Goal: Task Accomplishment & Management: Use online tool/utility

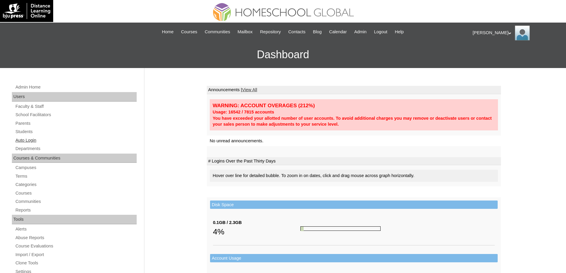
click at [43, 140] on link "Auto Login" at bounding box center [76, 140] width 122 height 7
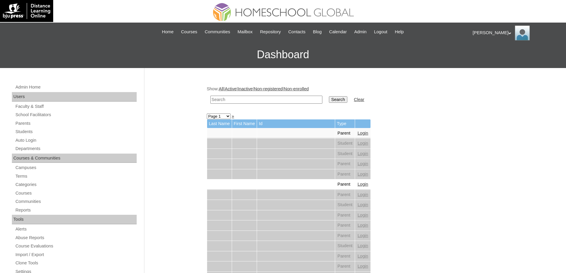
click at [257, 99] on input "text" at bounding box center [266, 100] width 112 height 8
paste input "Sarah Ca"
type input "Sarah Ca"
click at [338, 97] on input "Search" at bounding box center [338, 99] width 18 height 7
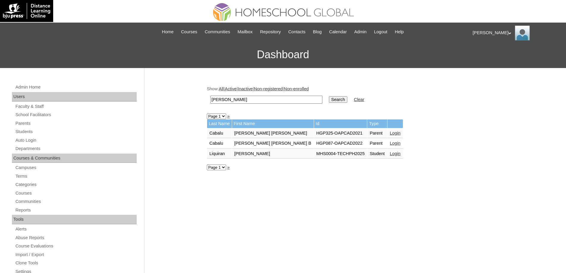
click at [390, 153] on link "Login" at bounding box center [395, 153] width 11 height 5
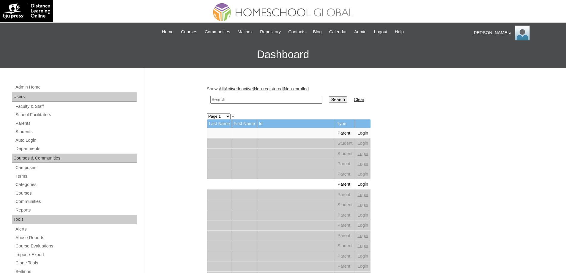
click at [277, 91] on link "Non-registered" at bounding box center [268, 88] width 29 height 5
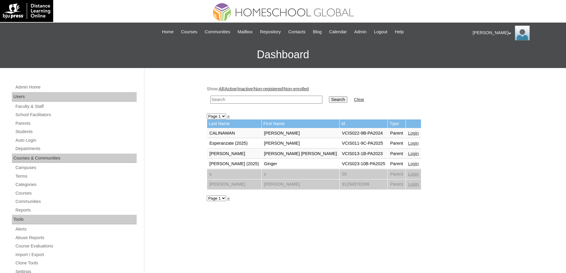
click at [223, 91] on link "All" at bounding box center [221, 88] width 5 height 5
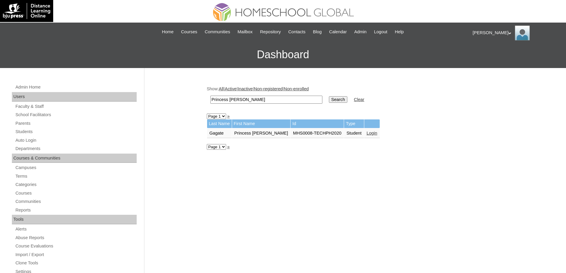
click at [367, 132] on link "Login" at bounding box center [372, 133] width 11 height 5
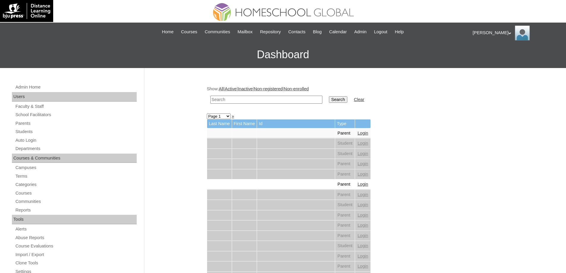
drag, startPoint x: 287, startPoint y: 97, endPoint x: 292, endPoint y: 97, distance: 4.2
click at [287, 97] on input "text" at bounding box center [266, 100] width 112 height 8
paste input "Robert Lu"
type input "Robert Lu"
click at [347, 100] on input "Search" at bounding box center [338, 99] width 18 height 7
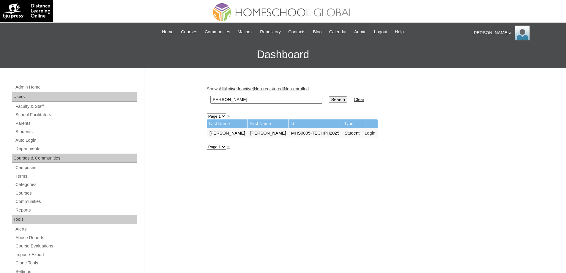
click at [362, 136] on td "Login" at bounding box center [369, 133] width 15 height 10
click at [364, 135] on link "Login" at bounding box center [369, 133] width 11 height 5
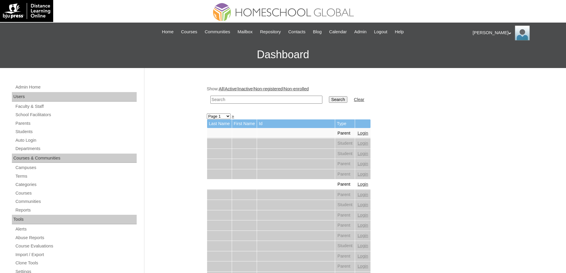
drag, startPoint x: 291, startPoint y: 102, endPoint x: 301, endPoint y: 101, distance: 10.1
click at [291, 102] on input "text" at bounding box center [266, 100] width 112 height 8
paste input "Archanfel D"
type input "Archanfel D"
click at [343, 96] on td "Search" at bounding box center [338, 100] width 24 height 14
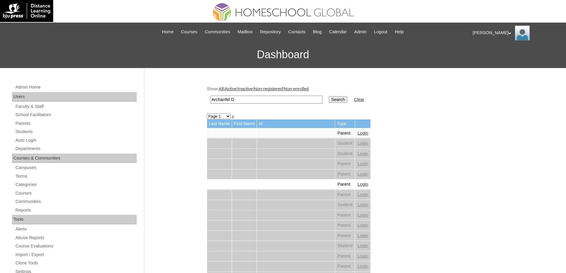
click at [343, 100] on input "Search" at bounding box center [338, 99] width 18 height 7
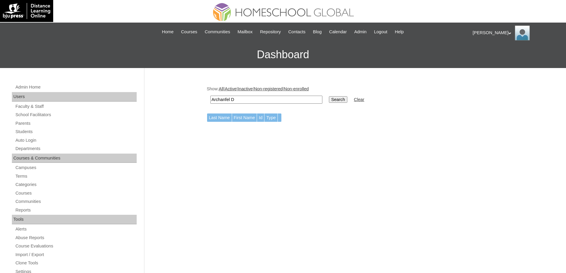
drag, startPoint x: 291, startPoint y: 100, endPoint x: 231, endPoint y: 103, distance: 60.6
click at [231, 103] on input "Archanfel D" at bounding box center [266, 100] width 112 height 8
type input "Archanfe"
click at [337, 98] on input "Search" at bounding box center [338, 99] width 18 height 7
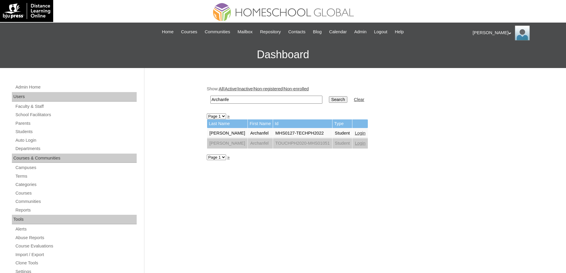
click at [356, 132] on link "Login" at bounding box center [360, 133] width 11 height 5
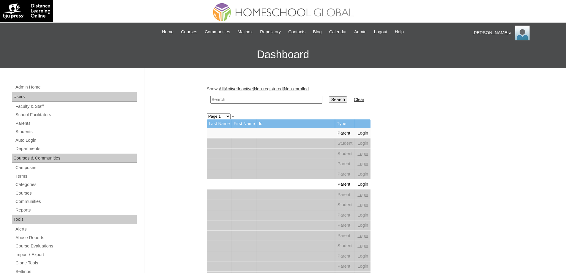
drag, startPoint x: 303, startPoint y: 99, endPoint x: 331, endPoint y: 99, distance: 27.3
click at [303, 99] on input "text" at bounding box center [266, 100] width 112 height 8
paste input "[PERSON_NAME]"
type input "[PERSON_NAME]"
click at [344, 99] on input "Search" at bounding box center [338, 99] width 18 height 7
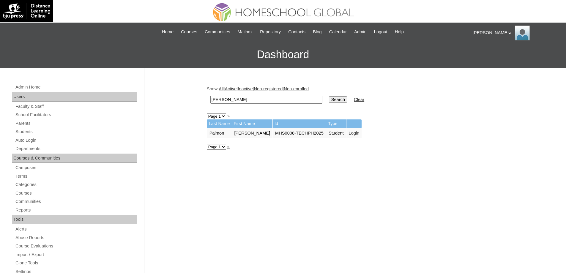
click at [351, 131] on link "Login" at bounding box center [354, 133] width 11 height 5
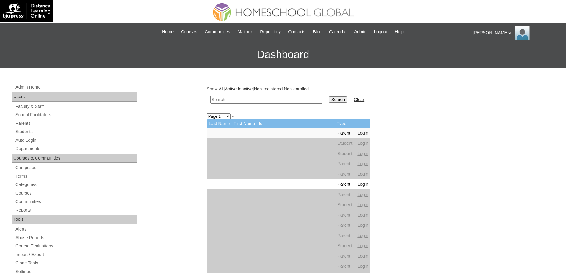
click at [282, 101] on input "text" at bounding box center [266, 100] width 112 height 8
paste input "Jace Matthe"
type input "Jace Matthe"
click at [343, 101] on input "Search" at bounding box center [338, 99] width 18 height 7
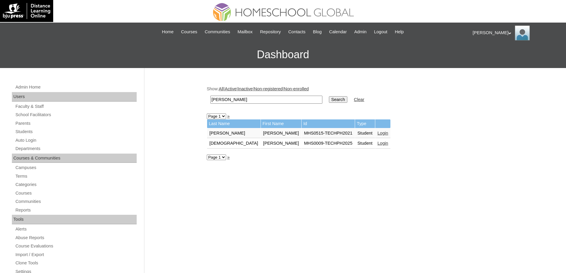
click at [377, 144] on link "Login" at bounding box center [382, 143] width 11 height 5
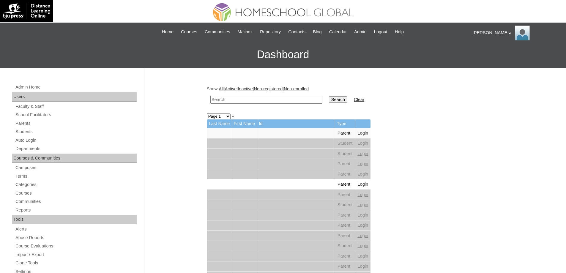
drag, startPoint x: 289, startPoint y: 98, endPoint x: 334, endPoint y: 97, distance: 44.6
click at [290, 98] on input "text" at bounding box center [266, 100] width 112 height 8
paste input "Mark Kel"
type input "Mark Kel"
click at [344, 97] on input "Search" at bounding box center [338, 99] width 18 height 7
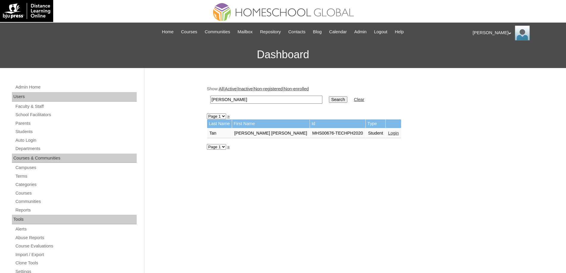
click at [388, 133] on link "Login" at bounding box center [393, 133] width 11 height 5
